Goal: Navigation & Orientation: Find specific page/section

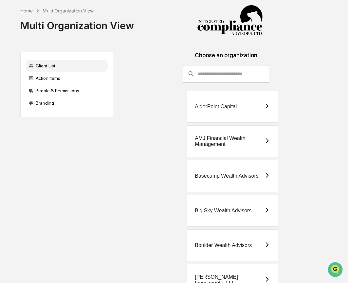
click at [25, 11] on div "Home" at bounding box center [26, 11] width 12 height 6
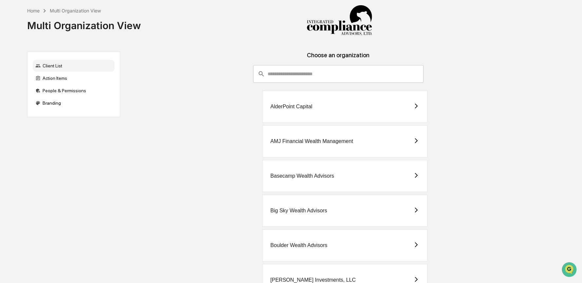
click at [35, 15] on div "Multi Organization View" at bounding box center [84, 22] width 114 height 17
click at [35, 10] on div "Home" at bounding box center [33, 11] width 12 height 6
click at [356, 22] on img at bounding box center [340, 20] width 66 height 31
click at [342, 33] on img at bounding box center [340, 20] width 66 height 31
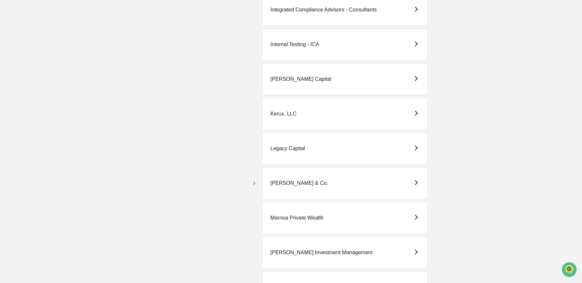
scroll to position [1139, 0]
click at [254, 182] on icon "button" at bounding box center [254, 183] width 2 height 4
click at [310, 256] on div "MSH Capital Advisors LLC - RIA" at bounding box center [353, 252] width 160 height 32
